Goal: Task Accomplishment & Management: Manage account settings

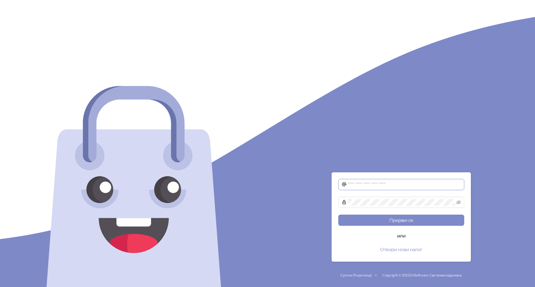
click at [379, 182] on input "text" at bounding box center [403, 184] width 113 height 7
type input "**********"
click at [385, 219] on button "Пријави се" at bounding box center [401, 220] width 126 height 11
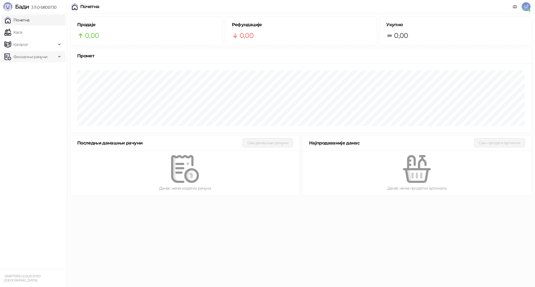
click at [35, 58] on span "Фискални рачуни" at bounding box center [30, 56] width 34 height 11
click at [29, 72] on link "Издати рачуни" at bounding box center [25, 68] width 37 height 11
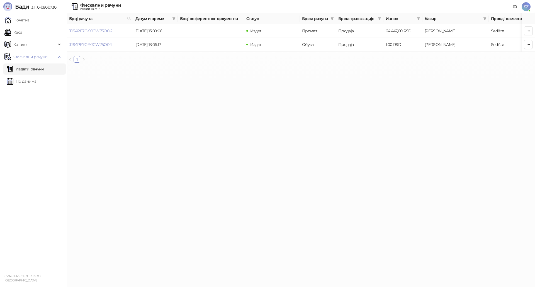
click at [297, 67] on html "Бади 3.11.0-b80b730 Почетна Каса Каталог Фискални рачуни Издати рачуни По даним…" at bounding box center [267, 33] width 535 height 67
click at [271, 67] on html "Бади 3.11.0-b80b730 Почетна Каса Каталог Фискални рачуни Издати рачуни По даним…" at bounding box center [267, 33] width 535 height 67
click at [223, 67] on html "Бади 3.11.0-b80b730 Почетна Каса Каталог Фискални рачуни Издати рачуни По даним…" at bounding box center [267, 33] width 535 height 67
click at [527, 28] on span "button" at bounding box center [528, 30] width 4 height 5
click at [185, 67] on html "Бади 3.11.0-b80b730 Почетна Каса Каталог Фискални рачуни Издати рачуни По даним…" at bounding box center [267, 33] width 535 height 67
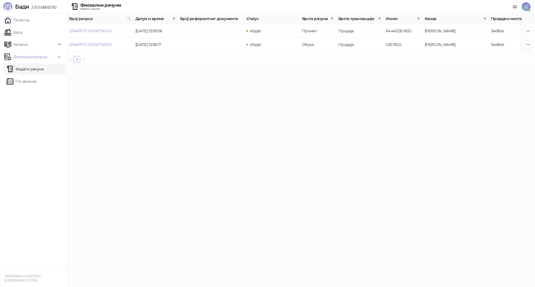
drag, startPoint x: 167, startPoint y: 113, endPoint x: 155, endPoint y: 107, distance: 13.1
click at [167, 67] on html "Бади 3.11.0-b80b730 Почетна Каса Каталог Фискални рачуни Издати рачуни По даним…" at bounding box center [267, 33] width 535 height 67
click at [20, 32] on link "Каса" at bounding box center [13, 32] width 18 height 11
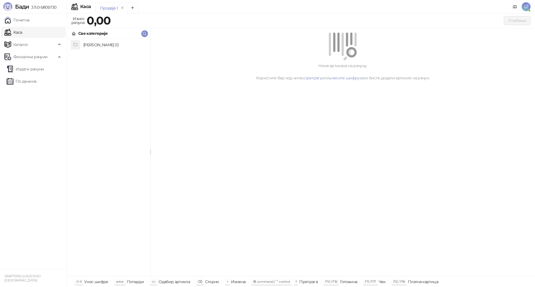
click at [99, 45] on h4 "Zakup stana (1)" at bounding box center [114, 44] width 62 height 9
click at [99, 45] on h4 "Mesečni zakup - Zorana Đinđića 98" at bounding box center [114, 44] width 62 height 9
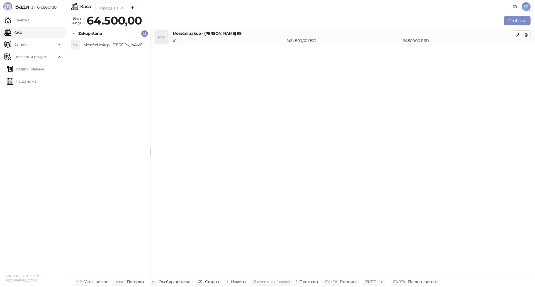
click at [319, 111] on div "MZ- Mesečni zakup - Zorana Đinđića 98 # 1 1 x 64.500,00 RSD 64.500,00 RSD" at bounding box center [342, 152] width 384 height 248
click at [93, 45] on h4 "Mesečni zakup - Zorana Đinđića 98" at bounding box center [114, 44] width 62 height 9
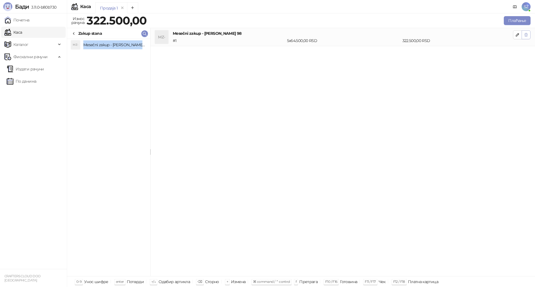
click at [523, 35] on button "button" at bounding box center [525, 34] width 9 height 9
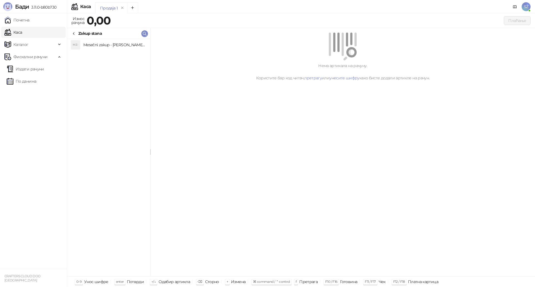
click at [232, 99] on div "Нема артикала на рачуну. Користите бар код читач, претрагу или унесите шифру ка…" at bounding box center [342, 152] width 384 height 248
click at [72, 32] on icon at bounding box center [74, 33] width 4 height 4
click at [100, 48] on h4 "Zakup stana (1)" at bounding box center [114, 44] width 62 height 9
click at [137, 44] on h4 "Mesečni zakup - Zorana Đinđića 98" at bounding box center [114, 44] width 62 height 9
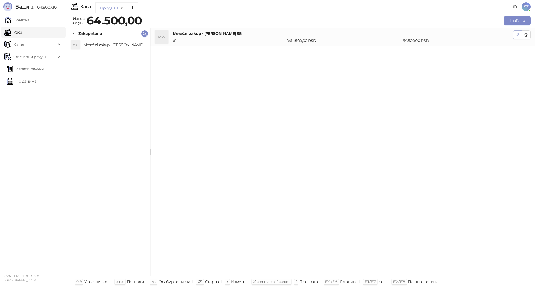
click at [515, 34] on icon "button" at bounding box center [517, 35] width 4 height 4
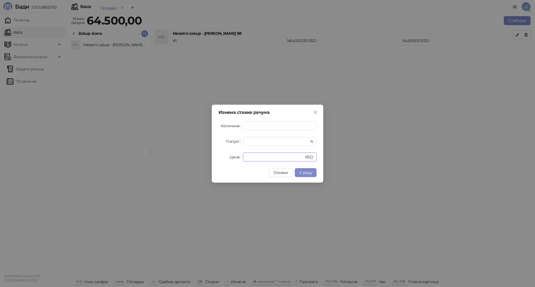
drag, startPoint x: 271, startPoint y: 155, endPoint x: 210, endPoint y: 152, distance: 61.6
click at [211, 152] on div "Измена ставке рачуна Количина * Попуст * % Цена ***** RSD Откажи У реду" at bounding box center [267, 143] width 535 height 287
type input "*"
click at [308, 171] on span "У реду" at bounding box center [305, 172] width 13 height 5
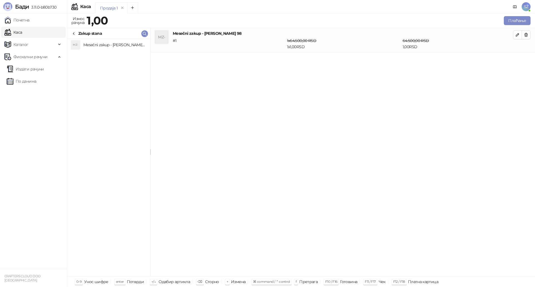
click at [405, 166] on div "MZ- Mesečni zakup - Zorana Đinđića 98 # 1 1 x 64.500,00 RSD 1 x 1,00 RSD 64.500…" at bounding box center [342, 152] width 384 height 248
click at [520, 21] on button "Плаћање" at bounding box center [516, 20] width 27 height 9
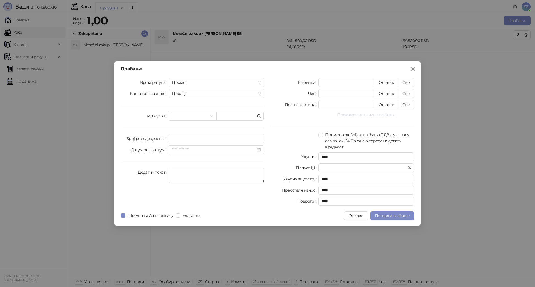
click at [356, 115] on button "Прикажи све начине плаћања" at bounding box center [366, 114] width 96 height 7
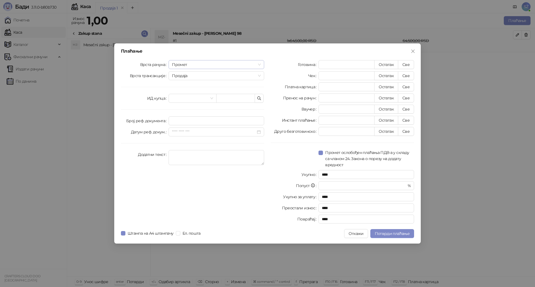
click at [196, 64] on span "Промет" at bounding box center [216, 64] width 89 height 8
click at [184, 95] on div "Обука" at bounding box center [216, 93] width 87 height 6
click at [126, 81] on div "Врста рачуна Обука Обука Врста трансакције Продаја ИД купца Број реф. документа…" at bounding box center [192, 143] width 150 height 166
click at [388, 101] on button "Остатак" at bounding box center [386, 98] width 24 height 9
type input "*"
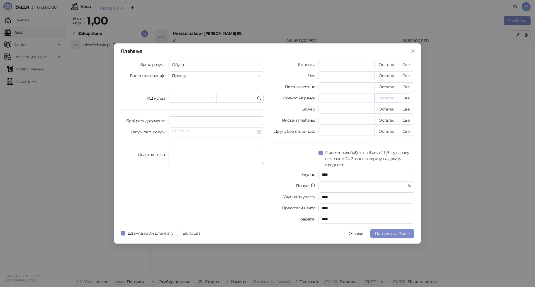
type input "****"
click at [399, 234] on span "Потврди плаћање" at bounding box center [391, 233] width 35 height 5
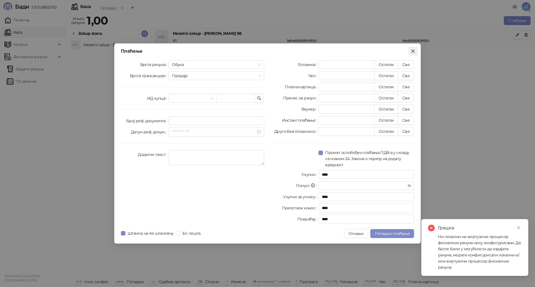
click at [411, 52] on icon "close" at bounding box center [412, 51] width 4 height 4
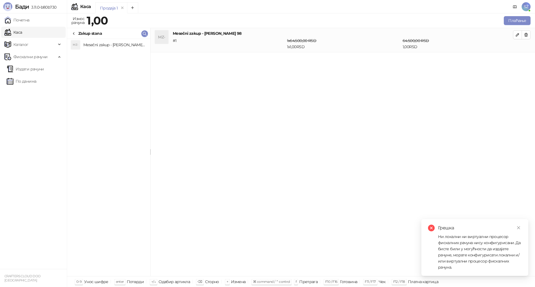
click at [110, 133] on div "MZ- Mesečni zakup - Zorana Đinđića 98" at bounding box center [108, 157] width 83 height 237
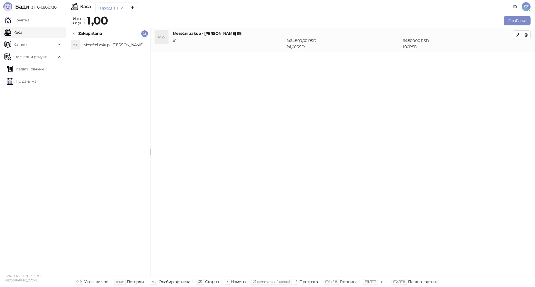
click at [527, 6] on span "SŽ" at bounding box center [525, 6] width 9 height 9
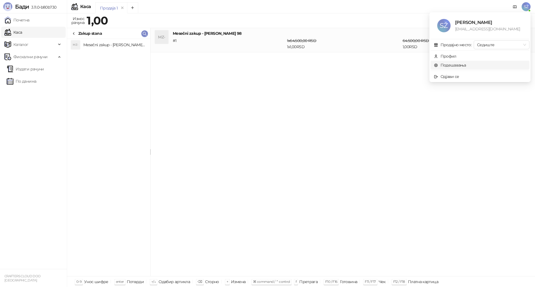
click at [448, 65] on link "Подешавања" at bounding box center [450, 65] width 32 height 5
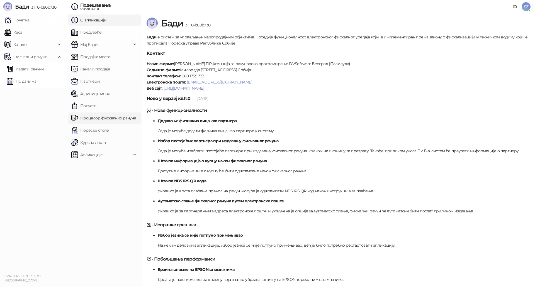
click at [94, 117] on link "Процесор фискалних рачуна" at bounding box center [103, 117] width 65 height 11
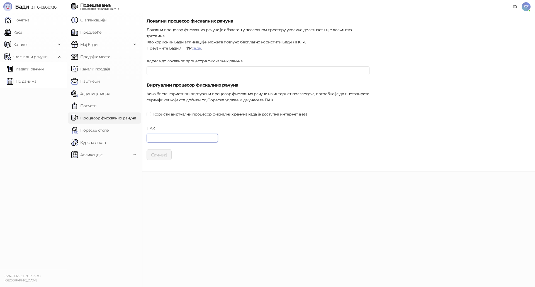
click at [186, 134] on input "ПАК" at bounding box center [181, 138] width 71 height 9
click at [173, 134] on input "ПАК" at bounding box center [181, 138] width 71 height 9
drag, startPoint x: 182, startPoint y: 131, endPoint x: 187, endPoint y: 131, distance: 4.7
click at [182, 134] on input "ПАК" at bounding box center [181, 138] width 71 height 9
paste input "******"
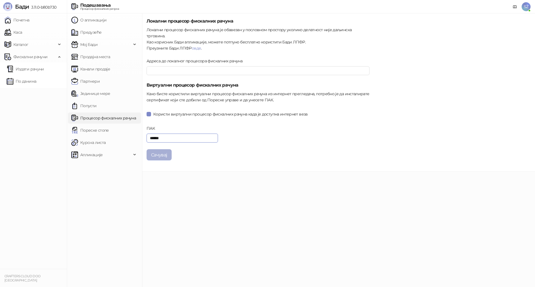
type input "******"
click at [160, 150] on button "Сачувај" at bounding box center [158, 154] width 25 height 11
drag, startPoint x: 192, startPoint y: 213, endPoint x: 203, endPoint y: 213, distance: 11.2
click at [192, 213] on main "Локални процесор фискалних рачуна Локални процесор фискалних рачуна је обавезан…" at bounding box center [338, 150] width 393 height 274
click at [89, 210] on ul "О апликацији Предузеће Мој Бади Продајна места Канали продаје Партнери Јединице…" at bounding box center [104, 150] width 75 height 274
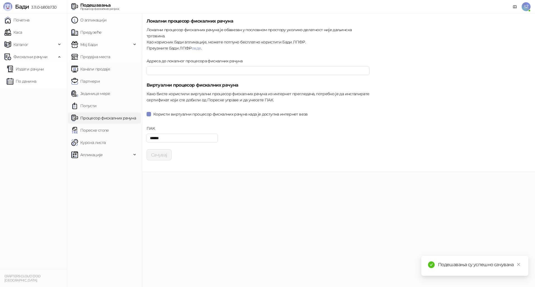
click at [1, 141] on ul "Почетна Каса Каталог Фискални рачуни Издати рачуни По данима" at bounding box center [33, 141] width 67 height 256
click at [22, 31] on link "Каса" at bounding box center [13, 32] width 18 height 11
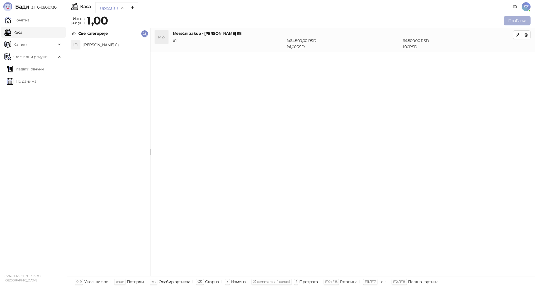
click at [516, 19] on button "Плаћање" at bounding box center [516, 20] width 27 height 9
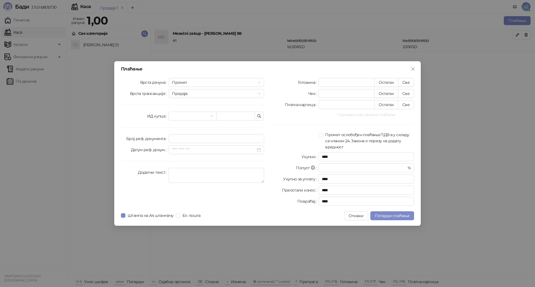
click at [361, 113] on button "Прикажи све начине плаћања" at bounding box center [366, 114] width 96 height 7
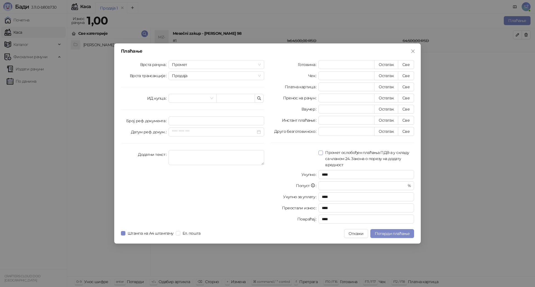
click at [322, 155] on label "Промет ослобођен плаћања ПДВ-а у складу са чланом 24. Закона о порезу на додату…" at bounding box center [366, 159] width 96 height 18
click at [409, 98] on button "Све" at bounding box center [406, 98] width 16 height 9
type input "*"
type input "****"
click at [197, 65] on span "Промет" at bounding box center [216, 64] width 89 height 8
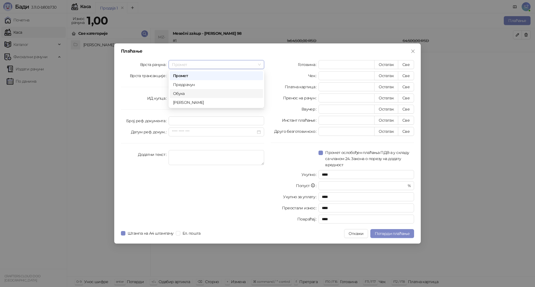
click at [180, 94] on div "Обука" at bounding box center [216, 93] width 87 height 6
click at [125, 93] on div "Врста рачуна Обука Врста трансакције Продаја ИД купца Број реф. документа Датум…" at bounding box center [192, 143] width 150 height 166
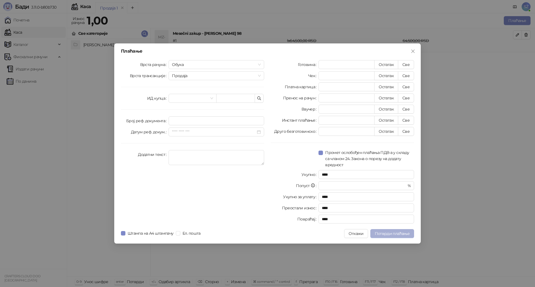
click at [393, 233] on span "Потврди плаћање" at bounding box center [391, 233] width 35 height 5
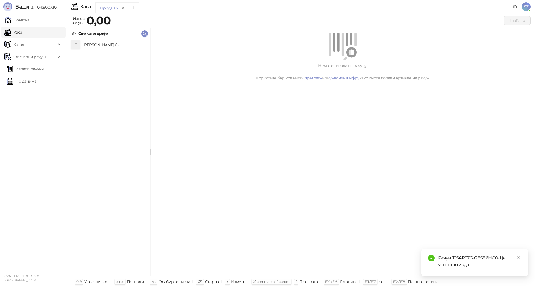
drag, startPoint x: 218, startPoint y: 177, endPoint x: 230, endPoint y: 180, distance: 12.3
click at [219, 177] on div "Нема артикала на рачуну. Користите бар код читач, претрагу или унесите шифру ка…" at bounding box center [342, 152] width 384 height 248
drag, startPoint x: 31, startPoint y: 69, endPoint x: 40, endPoint y: 94, distance: 25.8
click at [31, 69] on link "Издати рачуни" at bounding box center [25, 68] width 37 height 11
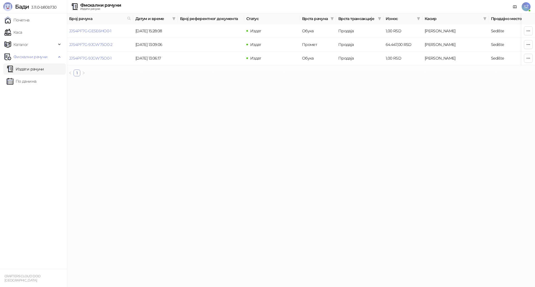
click at [228, 81] on html "Бади 3.11.0-b80b730 Почетна Каса Каталог Фискални рачуни Издати рачуни По даним…" at bounding box center [267, 40] width 535 height 81
click at [155, 81] on html "Бади 3.11.0-b80b730 Почетна Каса Каталог Фискални рачуни Издати рачуни По даним…" at bounding box center [267, 40] width 535 height 81
click at [16, 48] on span "Каталог" at bounding box center [20, 44] width 15 height 11
click at [17, 32] on link "Каса" at bounding box center [13, 32] width 18 height 11
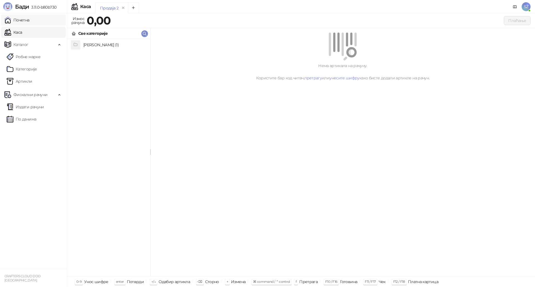
click at [17, 23] on link "Почетна" at bounding box center [16, 19] width 25 height 11
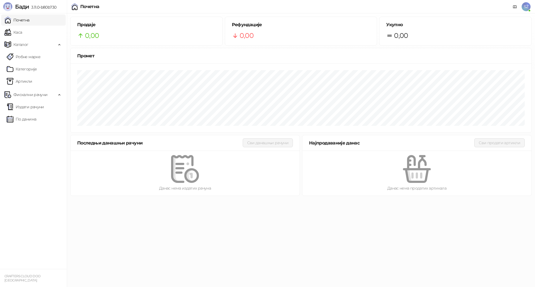
click at [126, 199] on html "Бади 3.11.0-b80b730 Почетна Каса Каталог Робне марке Категорије Артикли Фискалн…" at bounding box center [267, 99] width 535 height 199
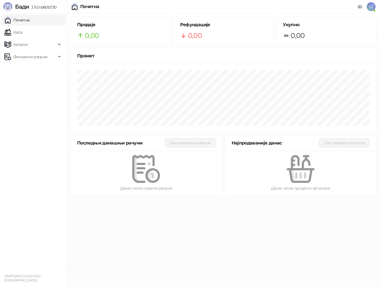
click at [48, 128] on ul "Почетна Каса Каталог Фискални рачуни" at bounding box center [33, 141] width 67 height 256
click at [23, 55] on span "Фискални рачуни" at bounding box center [30, 56] width 34 height 11
click at [24, 71] on link "Издати рачуни" at bounding box center [25, 68] width 37 height 11
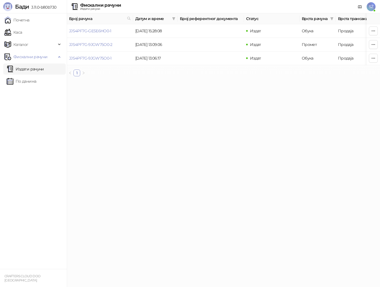
click at [288, 81] on html "Бади 3.11.0-b80b730 Почетна Каса Каталог Фискални рачуни Издати рачуни По даним…" at bounding box center [190, 40] width 380 height 81
click at [305, 81] on html "Бади 3.11.0-b80b730 Почетна Каса Каталог Фискални рачуни Издати рачуни По даним…" at bounding box center [190, 40] width 380 height 81
click at [253, 81] on html "Бади 3.11.0-b80b730 Почетна Каса Каталог Фискални рачуни Издати рачуни По даним…" at bounding box center [190, 40] width 380 height 81
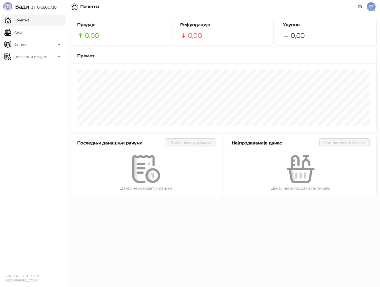
click at [26, 192] on ul "Почетна [PERSON_NAME] Фискални рачуни" at bounding box center [33, 141] width 67 height 256
click at [36, 110] on ul "Почетна [PERSON_NAME] Фискални рачуни" at bounding box center [33, 141] width 67 height 256
click at [43, 59] on span "Фискални рачуни" at bounding box center [30, 56] width 34 height 11
click at [28, 126] on ul "Почетна [PERSON_NAME] Фискални рачуни Издати рачуни По данима" at bounding box center [33, 141] width 67 height 256
click at [22, 20] on link "Почетна" at bounding box center [16, 19] width 25 height 11
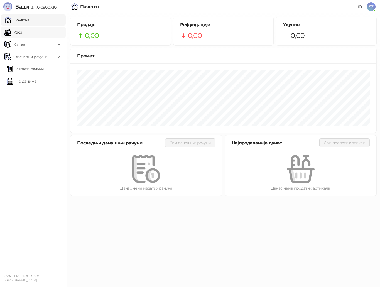
click at [18, 31] on link "Каса" at bounding box center [13, 32] width 18 height 11
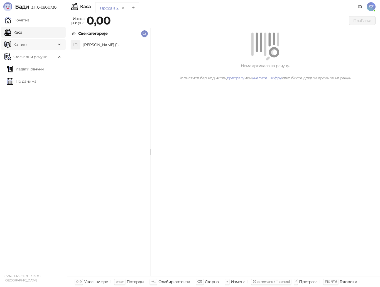
click at [18, 44] on span "Каталог" at bounding box center [20, 44] width 15 height 11
drag, startPoint x: 273, startPoint y: 156, endPoint x: 268, endPoint y: 155, distance: 5.6
click at [273, 156] on div "Нема артикала на рачуну. Користите бар код читач, претрагу или унесите шифру ка…" at bounding box center [265, 152] width 230 height 248
click at [119, 144] on div "Zakup stana (1)" at bounding box center [108, 157] width 83 height 237
click at [18, 82] on link "Артикли" at bounding box center [20, 81] width 26 height 11
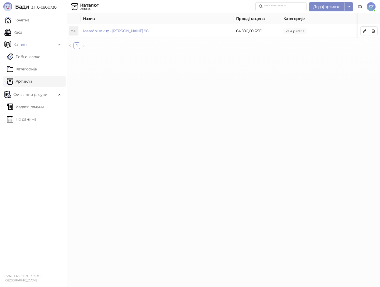
click at [176, 53] on html "Бади 3.11.0-b80b730 Почетна Каса Каталог Робне марке Категорије Артикли Фискалн…" at bounding box center [190, 26] width 380 height 53
click at [364, 31] on icon "button" at bounding box center [365, 31] width 4 height 4
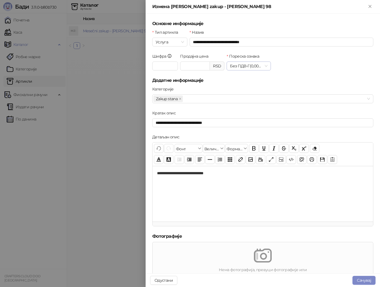
click at [263, 65] on span "Без ПДВ - Г ( 0,00 %)" at bounding box center [249, 66] width 38 height 8
click at [299, 67] on div "Шифра * Продајна цена ******** RSD Пореска ознака Без ПДВ - Г ( 0,00 %)" at bounding box center [262, 65] width 223 height 24
click at [262, 67] on span "Без ПДВ - Г ( 0,00 %)" at bounding box center [249, 66] width 38 height 8
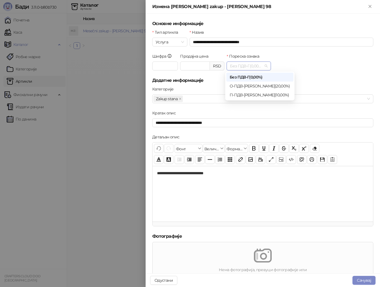
click at [261, 65] on span "Без ПДВ - Г ( 0,00 %)" at bounding box center [249, 66] width 38 height 8
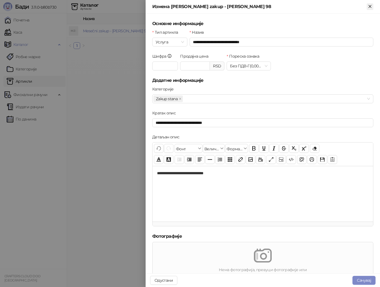
click at [371, 7] on icon "Close" at bounding box center [370, 6] width 5 height 5
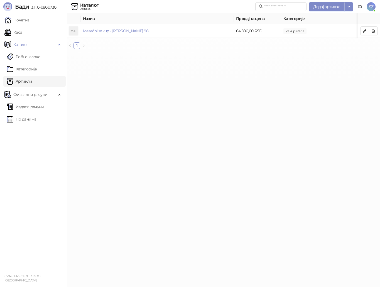
click at [200, 53] on html "Бади 3.11.0-b80b730 Почетна Каса Каталог Робне марке Категорије Артикли Фискалн…" at bounding box center [190, 26] width 380 height 53
drag, startPoint x: 183, startPoint y: 96, endPoint x: 164, endPoint y: 72, distance: 30.0
click at [183, 53] on html "Бади 3.11.0-b80b730 Почетна Каса Каталог Робне марке Категорије Артикли Фискалн…" at bounding box center [190, 26] width 380 height 53
click at [107, 31] on link "Mesečni zakup - Zorana Đinđića 98" at bounding box center [116, 30] width 66 height 5
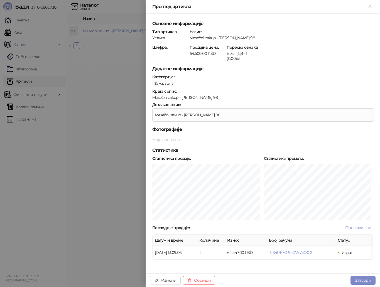
click at [96, 138] on div at bounding box center [190, 143] width 380 height 287
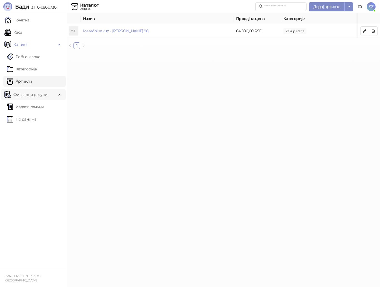
click at [21, 94] on span "Фискални рачуни" at bounding box center [30, 94] width 34 height 11
click at [16, 32] on link "Каса" at bounding box center [13, 32] width 18 height 11
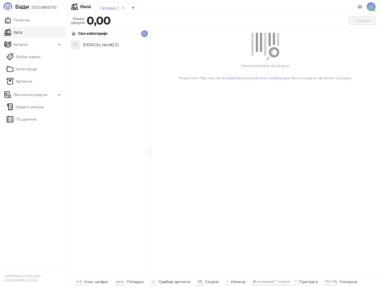
click at [89, 45] on h4 "Zakup stana (1)" at bounding box center [114, 44] width 62 height 9
click at [127, 44] on h4 "Mesečni zakup - Zorana Đinđića 98" at bounding box center [114, 44] width 62 height 9
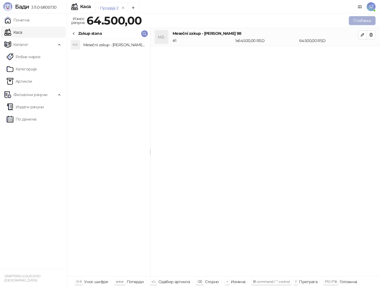
click at [363, 21] on button "Плаћање" at bounding box center [362, 20] width 27 height 9
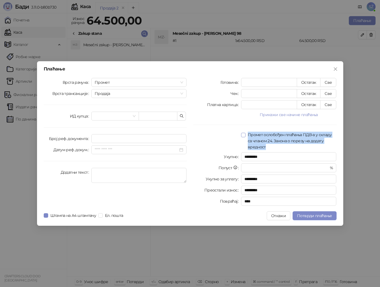
drag, startPoint x: 267, startPoint y: 147, endPoint x: 249, endPoint y: 135, distance: 21.5
click at [249, 135] on span "Промет ослобођен плаћања ПДВ-а у складу са чланом 24. Закона о порезу на додату…" at bounding box center [291, 141] width 91 height 18
copy span "Промет ослобођен плаћања ПДВ-а у складу са чланом 24. Закона о порезу на додату…"
click at [299, 113] on button "Прикажи све начине плаћања" at bounding box center [289, 114] width 96 height 7
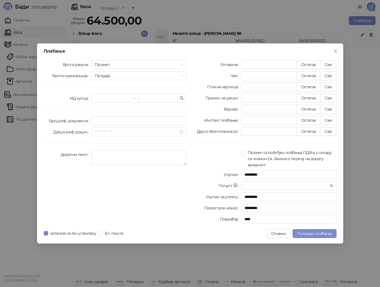
click at [153, 215] on div "Врста рачуна Промет Врста трансакције Продаја ИД купца Број реф. документа Дату…" at bounding box center [115, 143] width 150 height 166
click at [219, 3] on div "Плаћање Врста рачуна Промет Врста трансакције Продаја ИД купца Број реф. докуме…" at bounding box center [190, 143] width 380 height 287
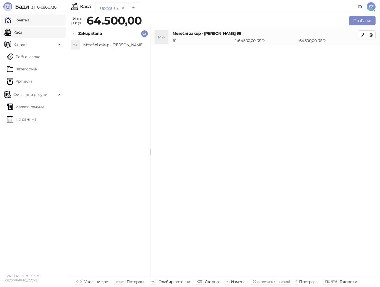
click at [25, 18] on link "Почетна" at bounding box center [16, 19] width 25 height 11
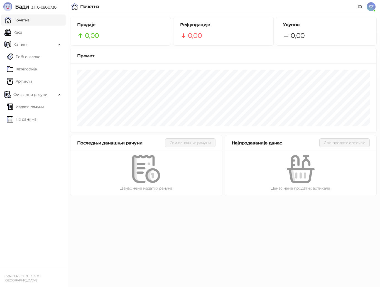
click at [33, 188] on ul "Почетна Каса Каталог Робне марке Категорије Артикли Фискални рачуни Издати рачу…" at bounding box center [33, 141] width 67 height 256
click at [360, 6] on icon at bounding box center [359, 7] width 3 height 3
drag, startPoint x: 31, startPoint y: 8, endPoint x: 56, endPoint y: 7, distance: 25.6
click at [56, 7] on span "3.11.0-b80b730" at bounding box center [42, 7] width 27 height 5
copy span "3.11.0-b80b730"
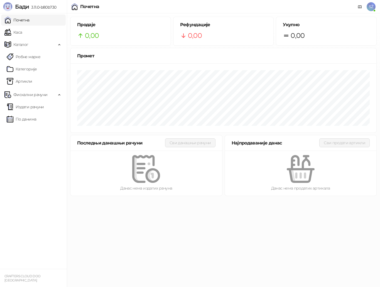
click at [39, 176] on ul "Почетна Каса Каталог Робне марке Категорије Артикли Фискални рачуни Издати рачу…" at bounding box center [33, 141] width 67 height 256
click at [28, 108] on link "Издати рачуни" at bounding box center [25, 106] width 37 height 11
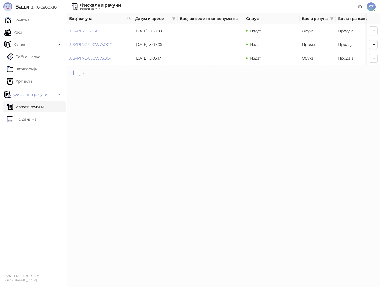
click at [36, 214] on ul "Почетна Каса Каталог Робне марке Категорије Артикли Фискални рачуни Издати рачу…" at bounding box center [33, 141] width 67 height 256
click at [135, 81] on html "Бади 3.11.0-b80b730 Почетна Каса Каталог Робне марке Категорије Артикли Фискалн…" at bounding box center [190, 40] width 380 height 81
click at [170, 81] on html "Бади 3.11.0-b80b730 Почетна Каса Каталог Робне марке Категорије Артикли Фискалн…" at bounding box center [190, 40] width 380 height 81
click at [167, 81] on html "Бади 3.11.0-b80b730 Почетна Каса Каталог Робне марке Категорије Артикли Фискалн…" at bounding box center [190, 40] width 380 height 81
click at [23, 22] on link "Почетна" at bounding box center [16, 19] width 25 height 11
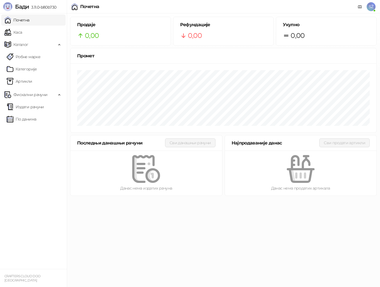
click at [177, 199] on html "Бади 3.11.0-b80b730 Почетна Каса Каталог Робне марке Категорије Артикли Фискалн…" at bounding box center [190, 99] width 380 height 199
click at [194, 199] on html "Бади 3.11.0-b80b730 Почетна Каса Каталог Робне марке Категорије Артикли Фискалн…" at bounding box center [190, 99] width 380 height 199
click at [370, 6] on span "SŽ" at bounding box center [371, 6] width 9 height 9
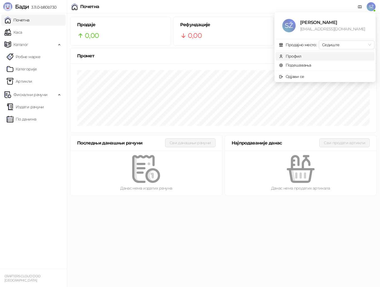
click at [296, 57] on div "Профил" at bounding box center [294, 56] width 16 height 6
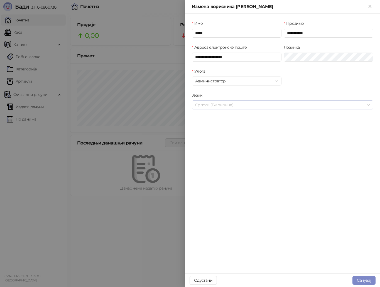
click at [238, 104] on span "Српски (Ћирилица)" at bounding box center [282, 105] width 175 height 8
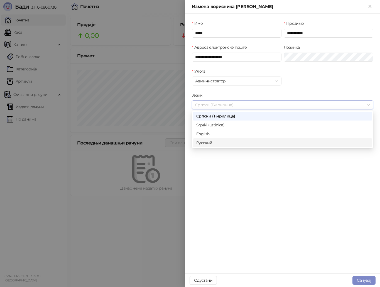
click at [239, 193] on div "**********" at bounding box center [282, 144] width 195 height 260
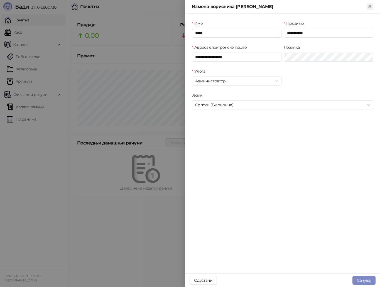
click at [370, 6] on icon "Close" at bounding box center [370, 6] width 3 height 3
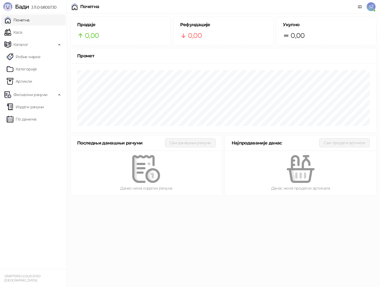
click at [372, 6] on span "SŽ" at bounding box center [371, 6] width 9 height 9
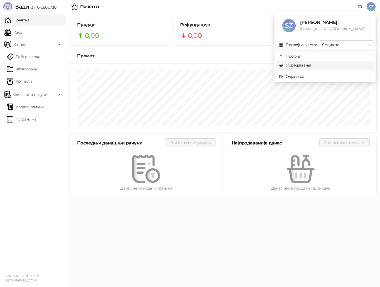
click at [297, 65] on link "Подешавања" at bounding box center [295, 65] width 32 height 5
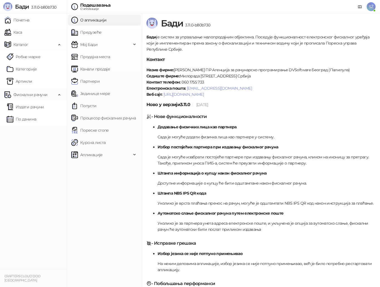
click at [74, 219] on ul "О апликацији Предузеће Мој Бади Продајна места Канали продаје Партнери Јединице…" at bounding box center [104, 150] width 75 height 274
click at [51, 200] on ul "Почетна Каса Каталог Робне марке Категорије Артикли Фискални рачуни Издати рачу…" at bounding box center [33, 141] width 67 height 256
click at [87, 32] on link "Предузеће" at bounding box center [86, 32] width 30 height 11
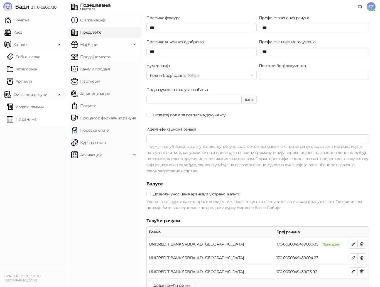
scroll to position [510, 0]
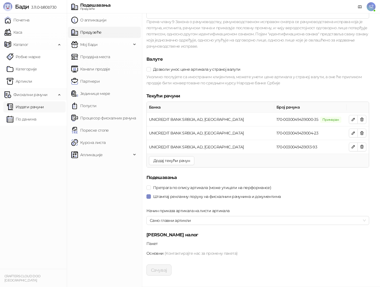
click at [31, 109] on link "Издати рачуни" at bounding box center [25, 106] width 37 height 11
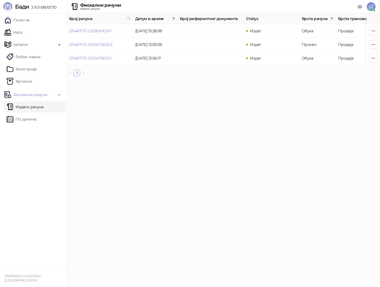
click at [137, 81] on html "Бади 3.11.0-b80b730 Почетна Каса Каталог Робне марке Категорије Артикли Фискалн…" at bounding box center [190, 40] width 380 height 81
click at [17, 22] on link "Почетна" at bounding box center [16, 19] width 25 height 11
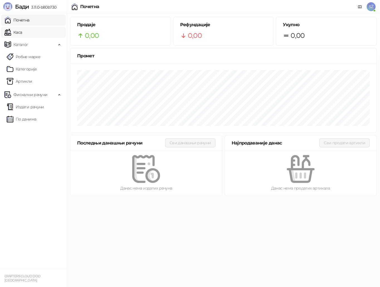
click at [15, 31] on link "Каса" at bounding box center [13, 32] width 18 height 11
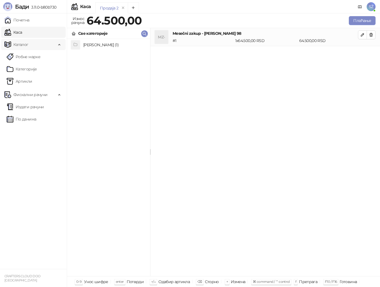
click at [20, 45] on span "Каталог" at bounding box center [20, 44] width 15 height 11
click at [368, 5] on span "SŽ" at bounding box center [371, 6] width 9 height 9
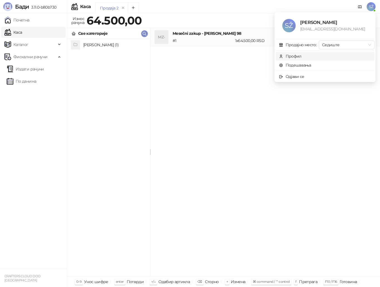
click at [294, 57] on div "Профил" at bounding box center [294, 56] width 16 height 6
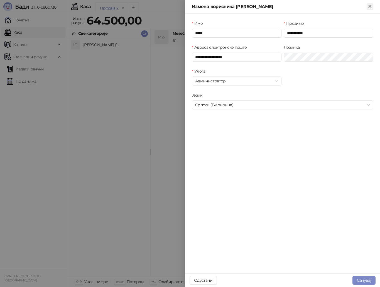
click at [373, 6] on div "Измена корисника Srđan Živojinović" at bounding box center [282, 7] width 195 height 14
click at [369, 5] on icon "Close" at bounding box center [370, 6] width 5 height 5
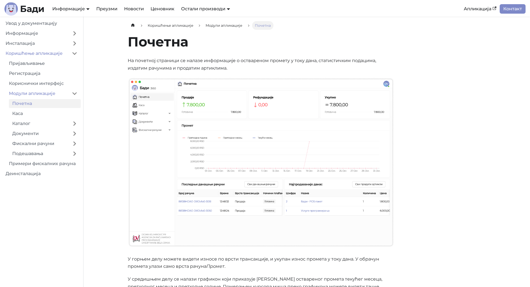
click at [111, 82] on main "Коришћење апликације Модули апликације Почетна Почетна На почетној страници се …" at bounding box center [307, 193] width 447 height 352
click at [104, 64] on main "Коришћење апликације Модули апликације Почетна Почетна На почетној страници се …" at bounding box center [307, 193] width 447 height 352
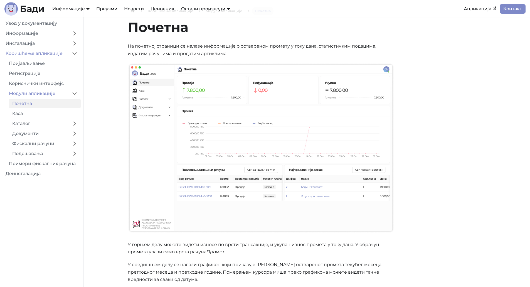
scroll to position [28, 0]
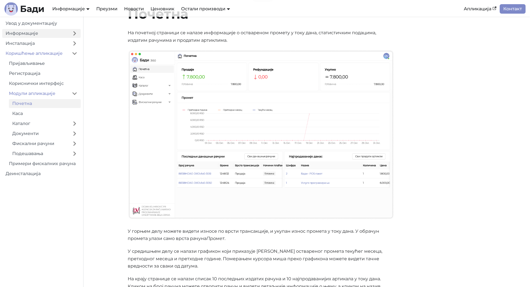
click at [19, 30] on link "Информације" at bounding box center [35, 33] width 66 height 9
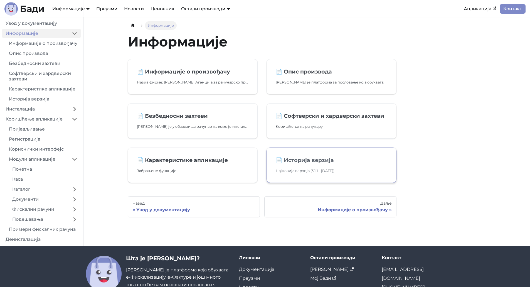
click at [306, 158] on h2 "📄️ Историја верзија" at bounding box center [332, 160] width 112 height 7
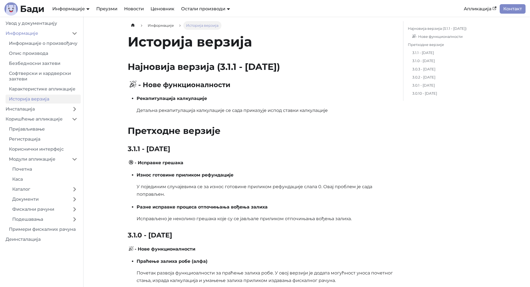
click at [232, 109] on p "Детаљна рекапитулација калкулације се сада приказује испод ставки калкулације" at bounding box center [266, 110] width 258 height 7
click at [316, 105] on li "Рекапитулација калкулације Детаљна рекапитулација калкулације се сада приказује…" at bounding box center [266, 104] width 258 height 19
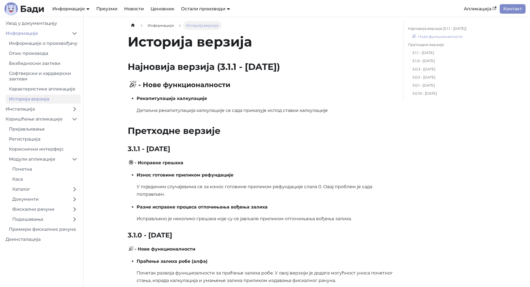
click at [432, 39] on link "- Нове функционалности" at bounding box center [447, 37] width 69 height 6
click at [350, 135] on h2 "Претходне верзије" at bounding box center [261, 130] width 267 height 11
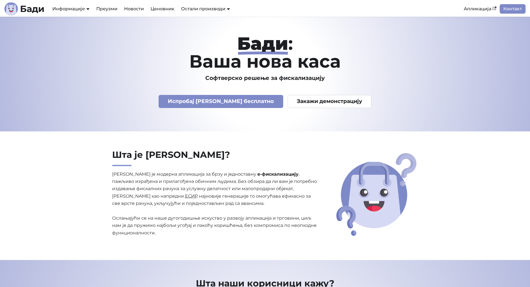
drag, startPoint x: 98, startPoint y: 94, endPoint x: 60, endPoint y: 106, distance: 39.8
click at [97, 94] on p "Испробај [PERSON_NAME] бесплатно Закажи демонстрацију" at bounding box center [265, 97] width 359 height 22
click at [134, 10] on link "Новости" at bounding box center [134, 8] width 26 height 9
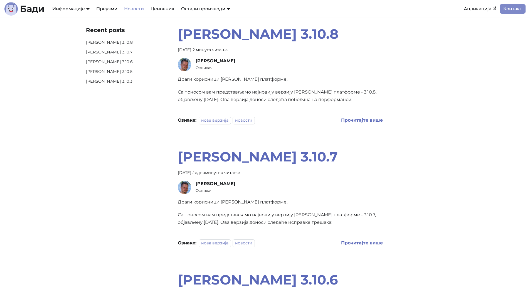
click at [185, 100] on p "Са поносом вам представљамо најновију верзију [PERSON_NAME] платформе - 3.10.8,…" at bounding box center [280, 96] width 205 height 15
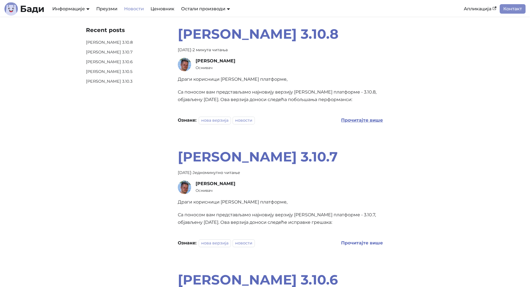
click at [362, 120] on b "Прочитајте више" at bounding box center [362, 119] width 42 height 5
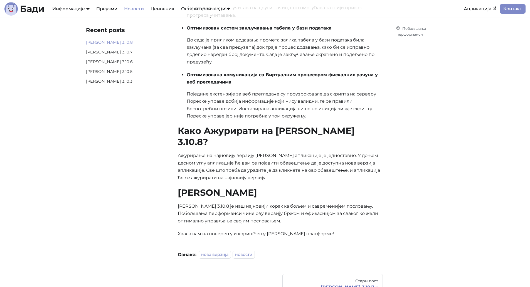
scroll to position [139, 0]
click at [30, 144] on div "Recent posts Бади 3.10.8 Бади 3.10.7 Бади 3.10.6 Бади 3.10.5 Бади 3.10.3 Бади 3…" at bounding box center [265, 90] width 530 height 426
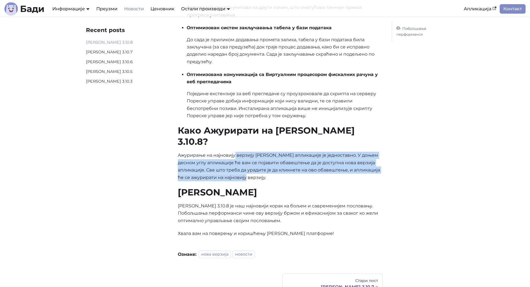
drag, startPoint x: 236, startPoint y: 144, endPoint x: 278, endPoint y: 165, distance: 47.5
click at [278, 165] on p "Ажурирање на најновију верзију Бади апликације је једноставно. У доњем десном у…" at bounding box center [280, 167] width 205 height 30
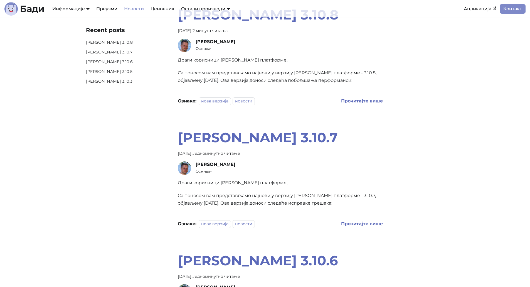
scroll to position [28, 0]
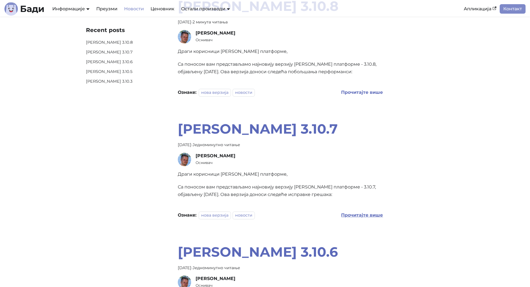
click at [354, 215] on b "Прочитајте више" at bounding box center [362, 214] width 42 height 5
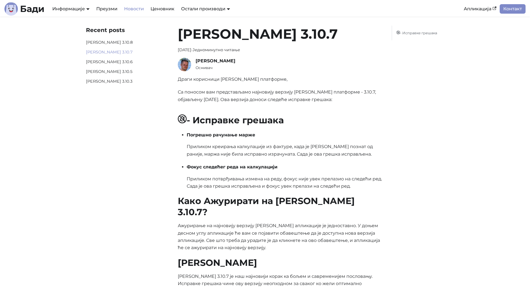
click at [22, 93] on div "Recent posts Бади 3.10.8 Бади 3.10.7 Бади 3.10.6 Бади 3.10.5 Бади 3.10.3 Бади 3…" at bounding box center [265, 195] width 530 height 357
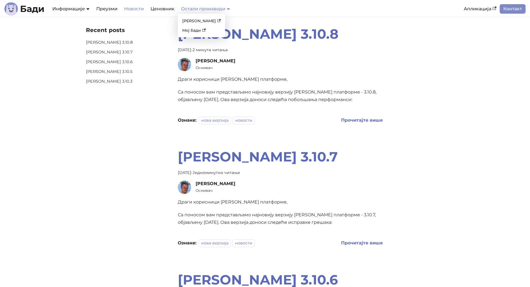
click at [227, 8] on link "Остали производи" at bounding box center [205, 8] width 49 height 5
click at [193, 22] on link "[PERSON_NAME]" at bounding box center [201, 21] width 43 height 9
drag, startPoint x: 65, startPoint y: 113, endPoint x: 68, endPoint y: 108, distance: 5.9
click at [161, 9] on link "Ценовник" at bounding box center [162, 8] width 31 height 9
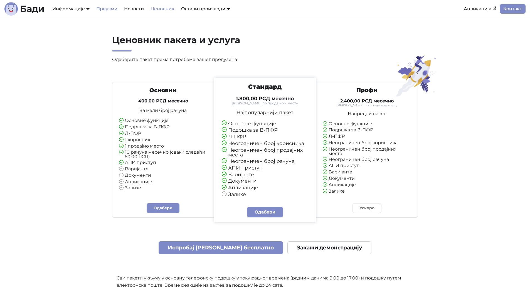
click at [102, 11] on link "Преузми" at bounding box center [107, 8] width 28 height 9
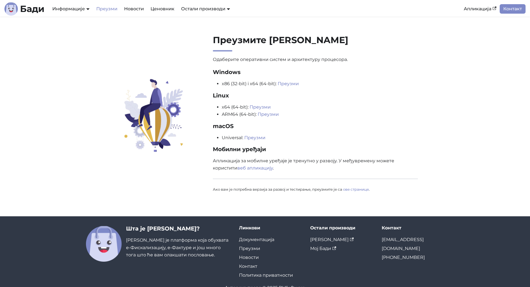
click at [63, 86] on section "Преузмите Бади Одаберите оперативни систем и архитектуру процесора. Windows x86…" at bounding box center [265, 117] width 530 height 200
click at [82, 85] on div "Преузмите Бади Одаберите оперативни систем и архитектуру процесора. Windows x86…" at bounding box center [266, 117] width 368 height 164
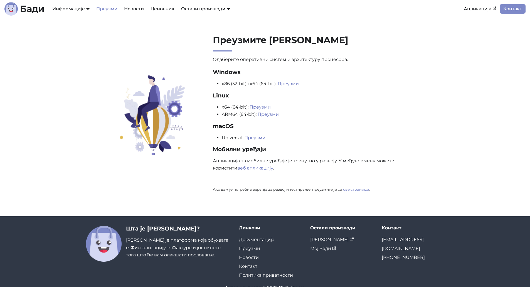
click at [84, 114] on div "Преузмите Бади Одаберите оперативни систем и архитектуру процесора. Windows x86…" at bounding box center [266, 117] width 368 height 164
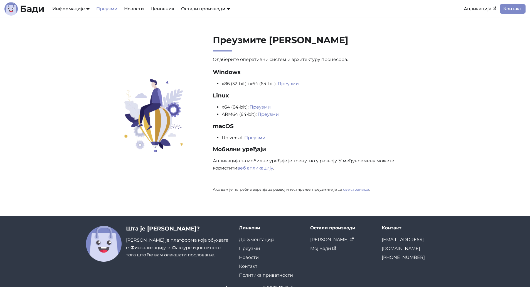
click at [97, 185] on div "Преузмите Бади Одаберите оперативни систем и архитектуру процесора. Windows x86…" at bounding box center [266, 117] width 368 height 164
click at [109, 67] on div "Преузмите Бади Одаберите оперативни систем и архитектуру процесора. Windows x86…" at bounding box center [266, 117] width 368 height 164
click at [165, 8] on link "Ценовник" at bounding box center [162, 8] width 31 height 9
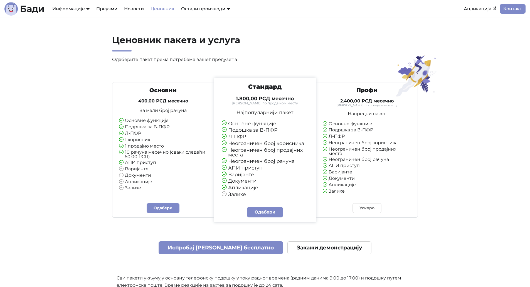
click at [46, 103] on section "Ценовник пакета и услуга Одаберите пакет према потребама вашег предузећа Основн…" at bounding box center [265, 212] width 530 height 390
drag, startPoint x: 135, startPoint y: 120, endPoint x: 149, endPoint y: 142, distance: 25.7
click at [149, 142] on ul "Основне функције Подршка за В-ПФР Л-ПФР 1 корисник 1 продајно место 10 рачуна м…" at bounding box center [163, 154] width 88 height 72
click at [153, 141] on li "1 корисник" at bounding box center [163, 140] width 88 height 5
click at [12, 143] on section "Ценовник пакета и услуга Одаберите пакет према потребама вашег предузећа Основн…" at bounding box center [265, 212] width 530 height 390
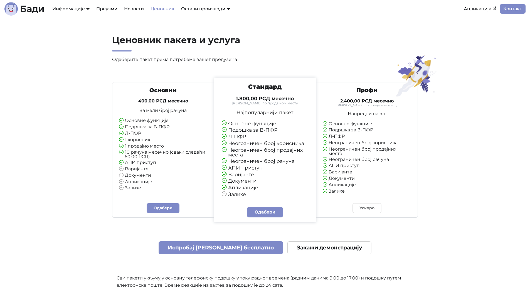
click at [52, 109] on section "Ценовник пакета и услуга Одаберите пакет према потребама вашег предузећа Основн…" at bounding box center [265, 212] width 530 height 390
click at [112, 9] on link "Преузми" at bounding box center [107, 8] width 28 height 9
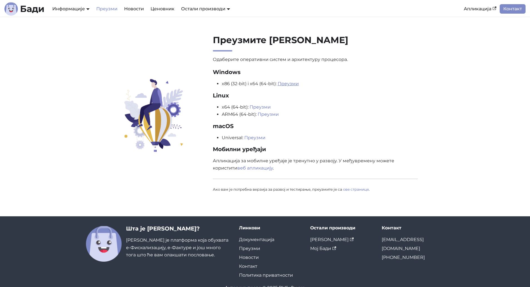
click at [284, 83] on link "Преузми" at bounding box center [288, 83] width 21 height 5
click at [483, 64] on section "Преузмите Бади Одаберите оперативни систем и архитектуру процесора. Windows x86…" at bounding box center [265, 117] width 530 height 200
click at [76, 64] on section "Преузмите Бади Одаберите оперативни систем и архитектуру процесора. Windows x86…" at bounding box center [265, 117] width 530 height 200
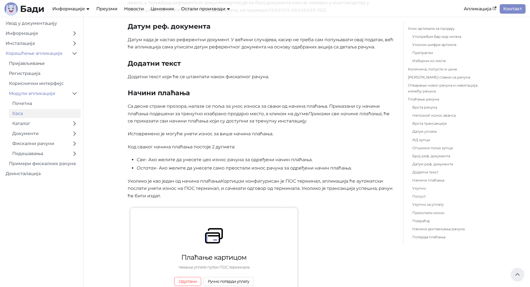
scroll to position [1977, 0]
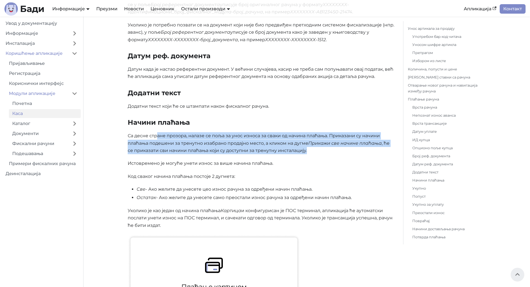
drag, startPoint x: 158, startPoint y: 136, endPoint x: 328, endPoint y: 153, distance: 171.0
click at [328, 153] on p "Са десне стране прозора, налазе се поља за унос износа за сваки од начина плаћа…" at bounding box center [261, 143] width 267 height 22
click at [330, 151] on p "Са десне стране прозора, налазе се поља за унос износа за сваки од начина плаћа…" at bounding box center [261, 143] width 267 height 22
drag, startPoint x: 327, startPoint y: 151, endPoint x: 172, endPoint y: 137, distance: 155.4
click at [172, 137] on p "Са десне стране прозора, налазе се поља за унос износа за сваки од начина плаћа…" at bounding box center [261, 143] width 267 height 22
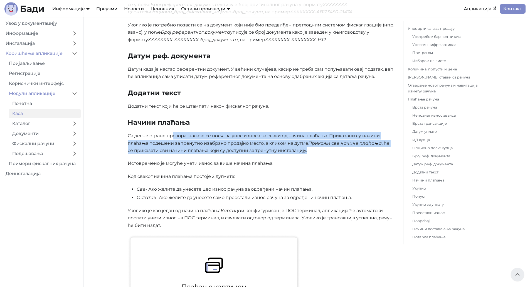
click at [191, 142] on p "Са десне стране прозора, налазе се поља за унос износа за сваки од начина плаћа…" at bounding box center [261, 143] width 267 height 22
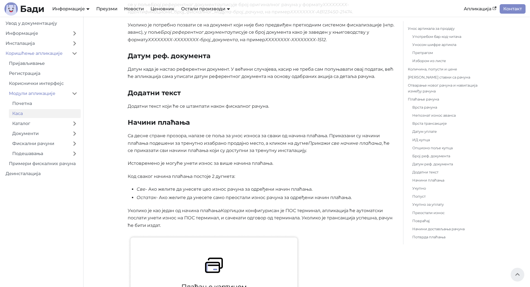
click at [155, 162] on p "Истовремено је могуће унети износ за више начина плаћања." at bounding box center [261, 163] width 267 height 7
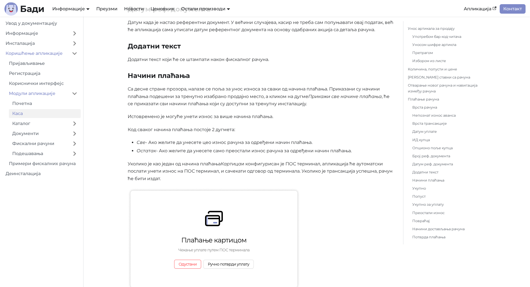
scroll to position [2033, 0]
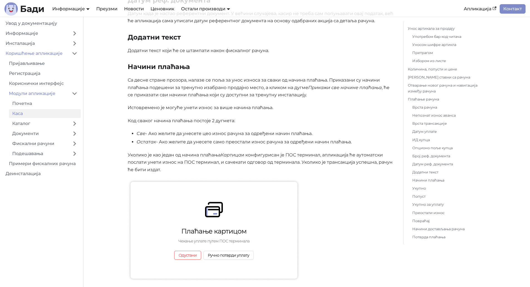
drag, startPoint x: 139, startPoint y: 142, endPoint x: 334, endPoint y: 170, distance: 196.6
click at [340, 170] on p "Уколико је као један од начина плаћања Картица и конфигурисан је ПОС терминал, …" at bounding box center [261, 162] width 267 height 22
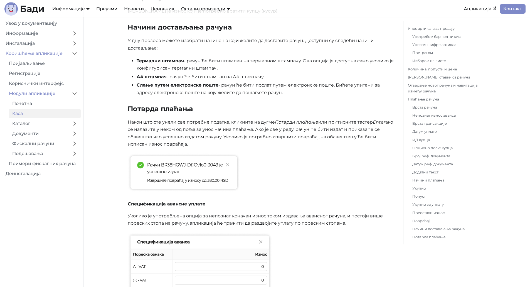
scroll to position [2478, 0]
